Goal: Transaction & Acquisition: Purchase product/service

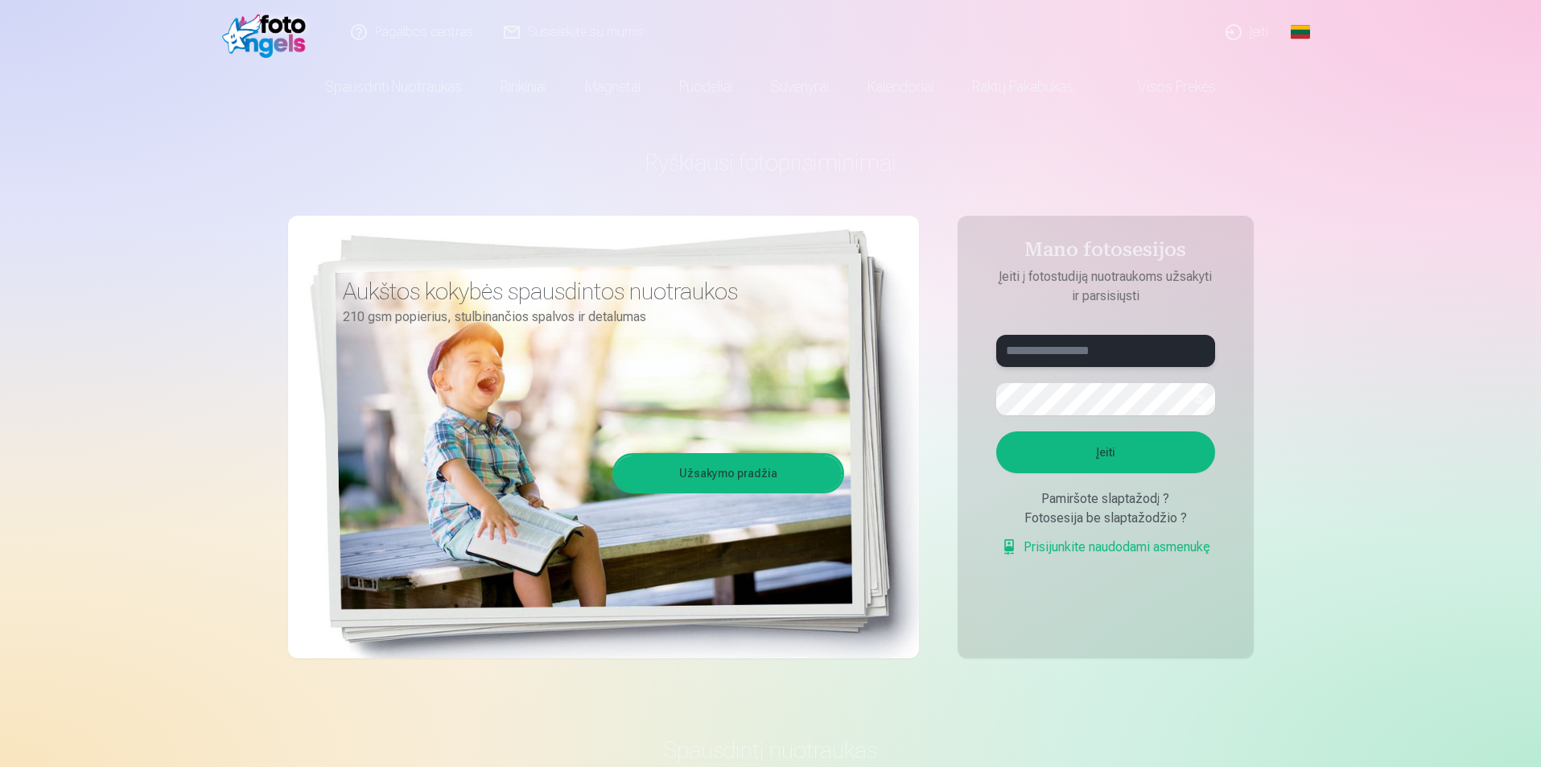
click at [1065, 359] on input "text" at bounding box center [1105, 351] width 219 height 32
type input "**********"
click at [1204, 386] on button "button" at bounding box center [1198, 399] width 31 height 31
click at [1163, 447] on button "Įeiti" at bounding box center [1105, 452] width 219 height 42
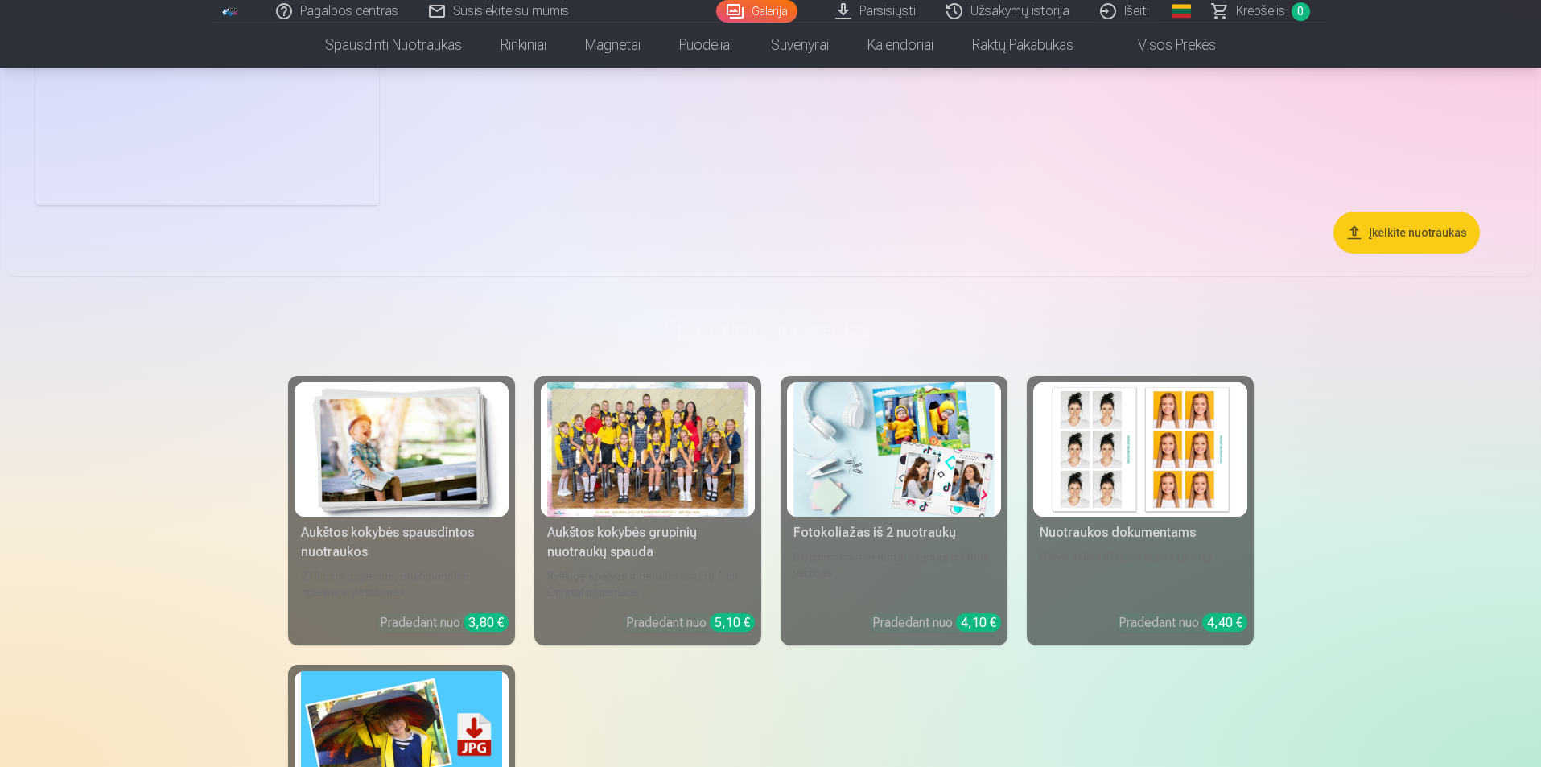
scroll to position [15608, 0]
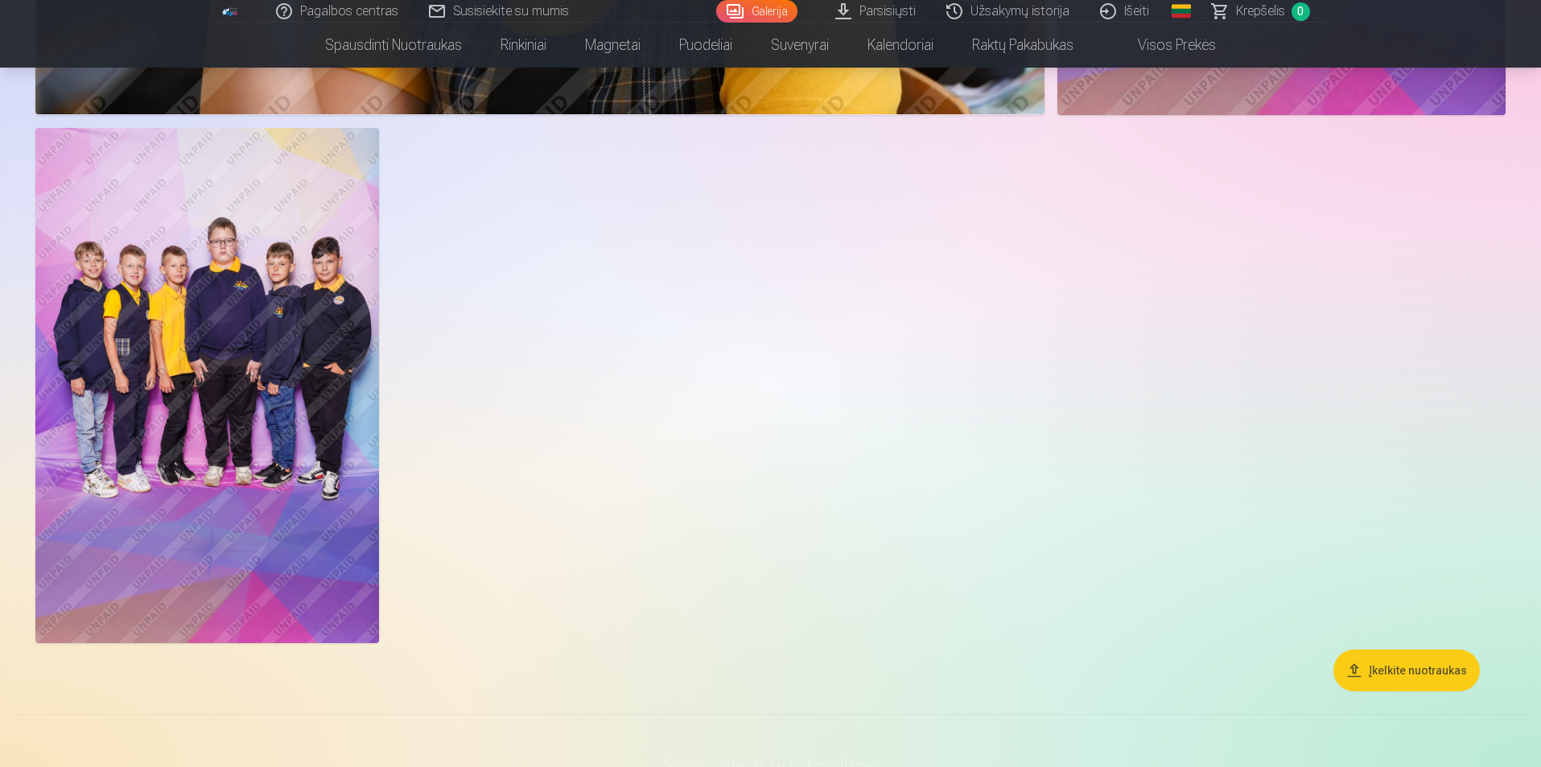
scroll to position [14965, 0]
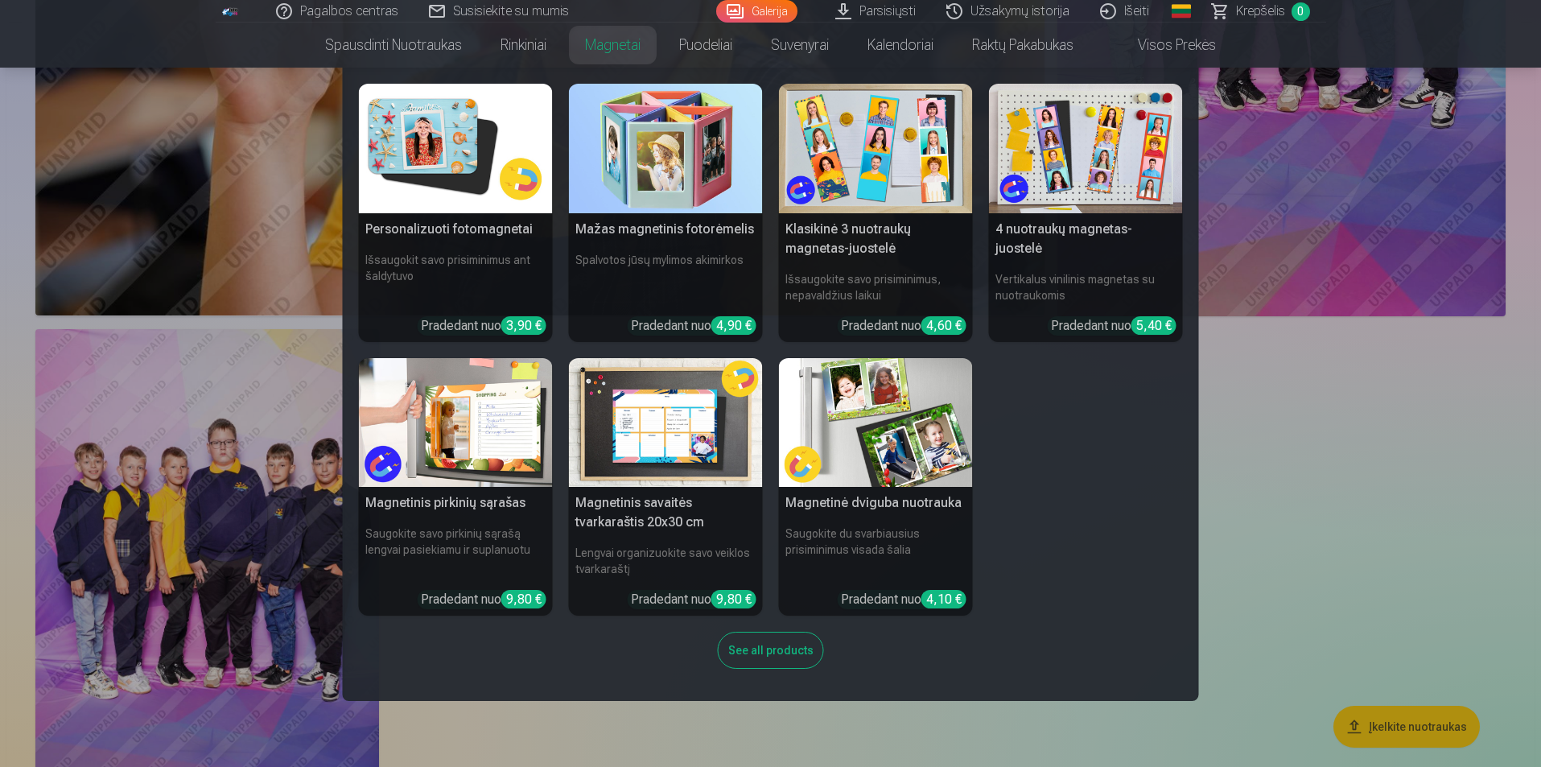
click at [600, 45] on link "Magnetai" at bounding box center [613, 45] width 94 height 45
